Goal: Use online tool/utility: Utilize a website feature to perform a specific function

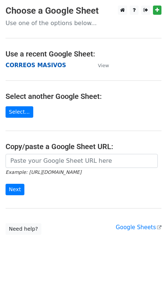
click at [41, 66] on strong "CORREOS MASIVOS" at bounding box center [36, 65] width 61 height 7
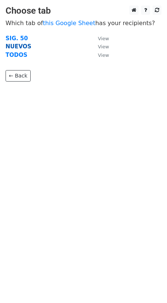
click at [25, 48] on strong "NUEVOS" at bounding box center [19, 46] width 26 height 7
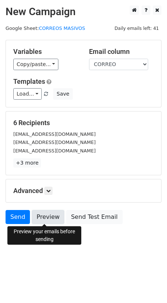
click at [43, 218] on link "Preview" at bounding box center [48, 217] width 33 height 14
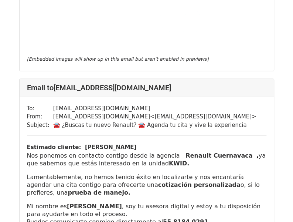
scroll to position [332, 0]
